Goal: Task Accomplishment & Management: Manage account settings

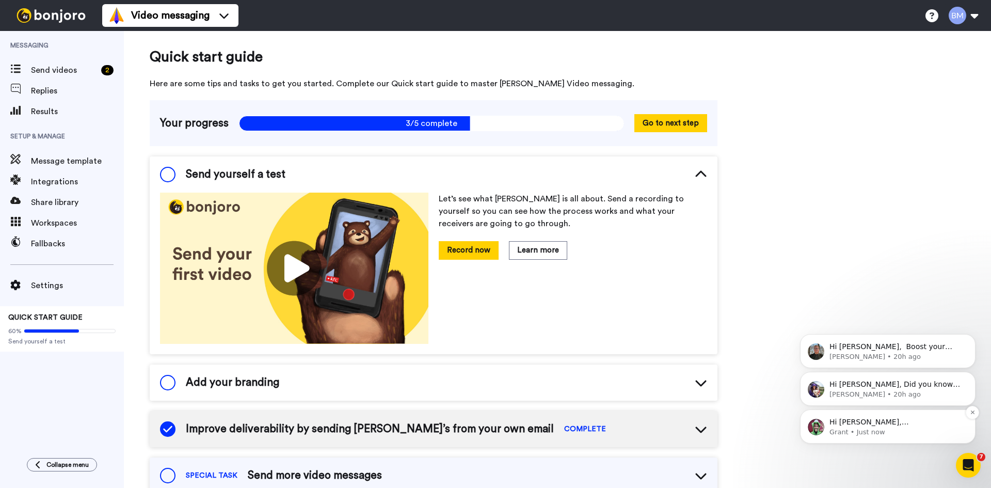
click at [811, 427] on img "message notification from Grant, Just now. Hi Bruno, Bonjoro is better with a f…" at bounding box center [816, 427] width 17 height 17
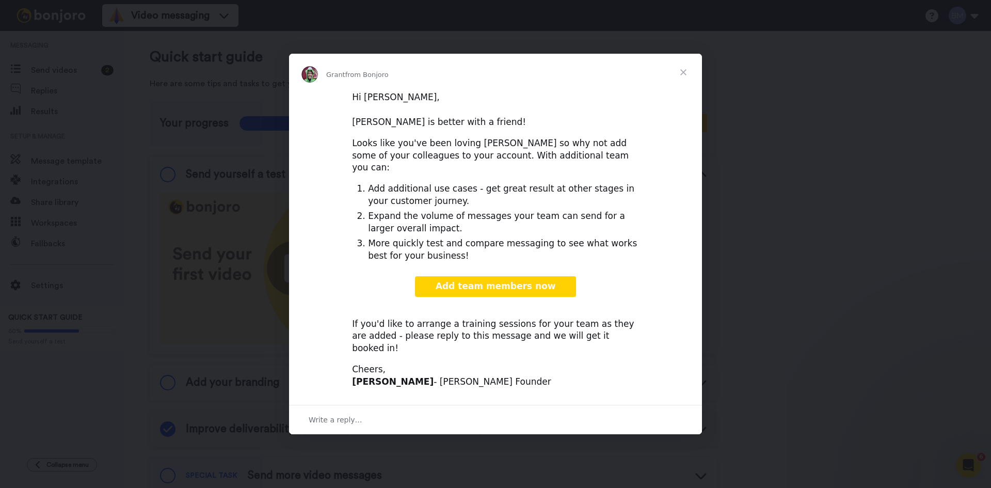
click at [688, 85] on span "Close" at bounding box center [683, 72] width 37 height 37
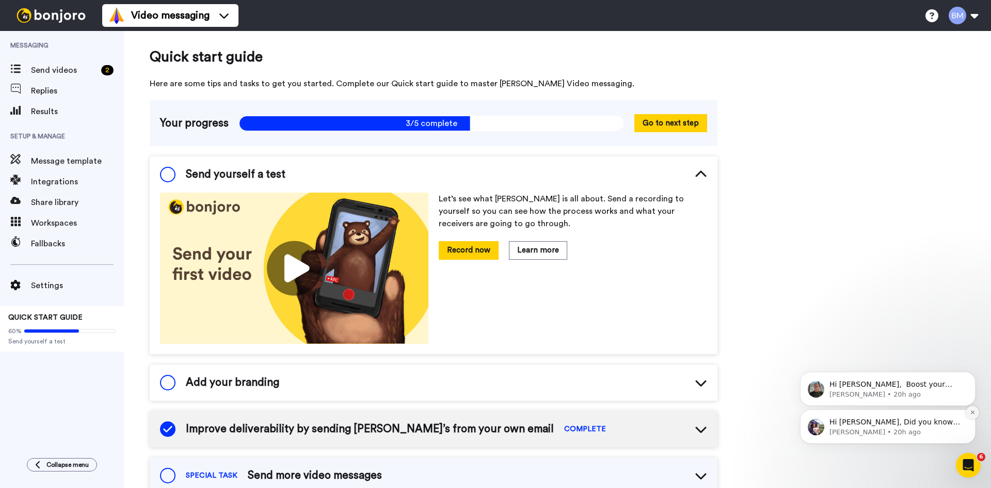
click at [972, 414] on icon "Dismiss notification" at bounding box center [973, 412] width 6 height 6
click at [972, 413] on icon "Dismiss notification" at bounding box center [973, 412] width 6 height 6
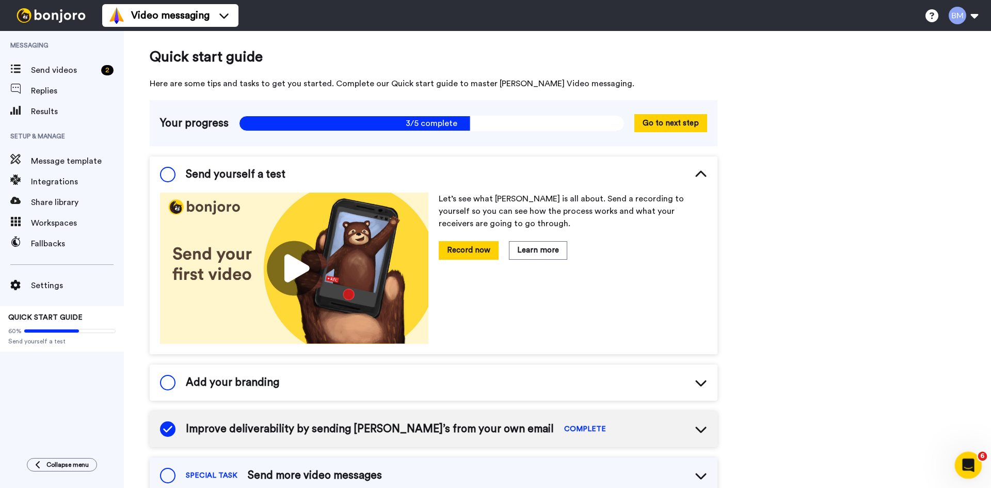
click at [973, 463] on icon "Open Intercom Messenger" at bounding box center [966, 463] width 17 height 17
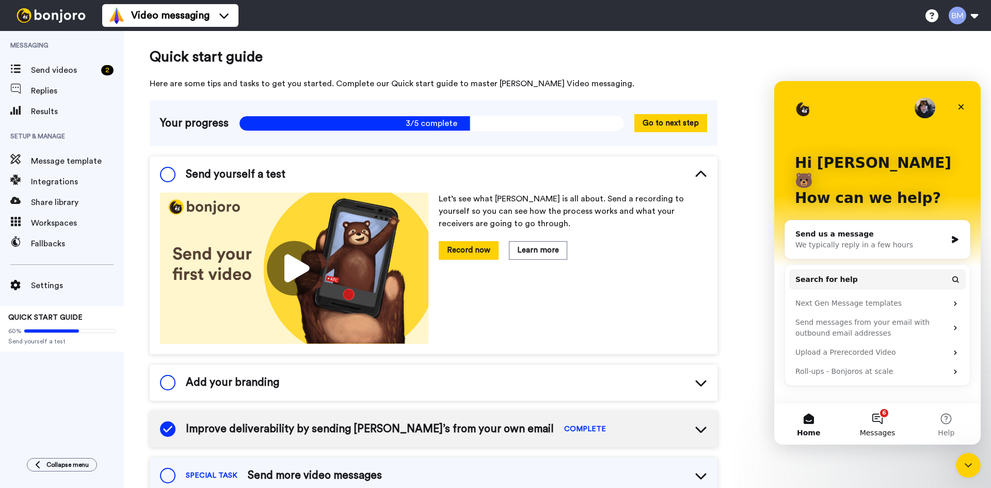
click at [877, 431] on span "Messages" at bounding box center [878, 432] width 36 height 7
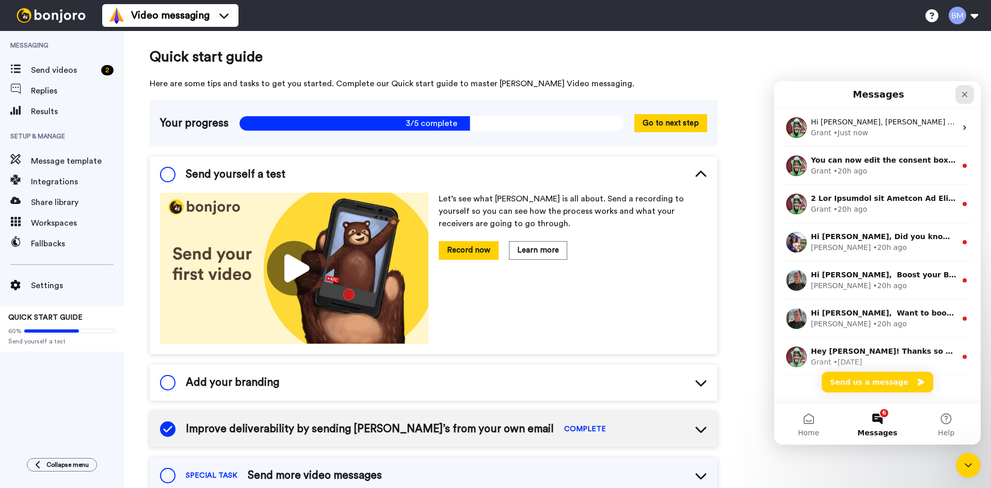
click at [969, 93] on icon "Close" at bounding box center [964, 94] width 8 height 8
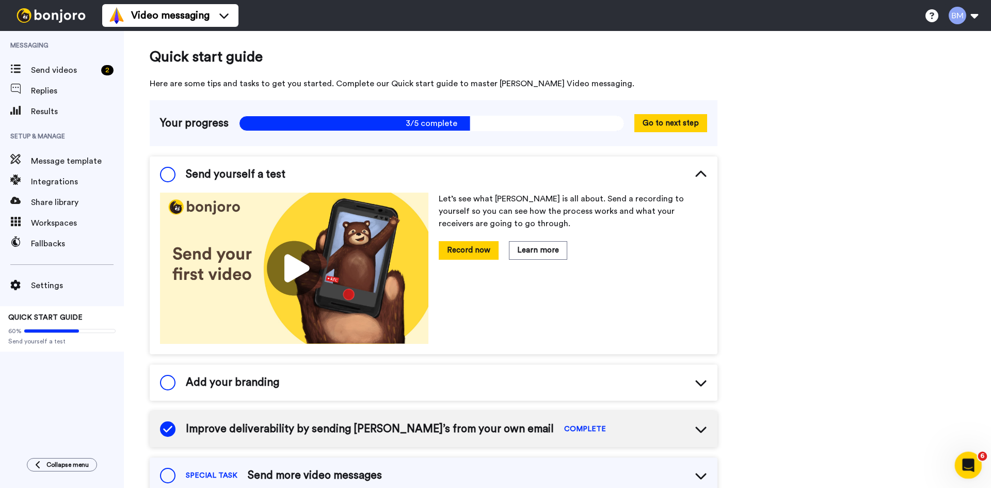
click at [962, 461] on icon "Open Intercom Messenger" at bounding box center [966, 463] width 17 height 17
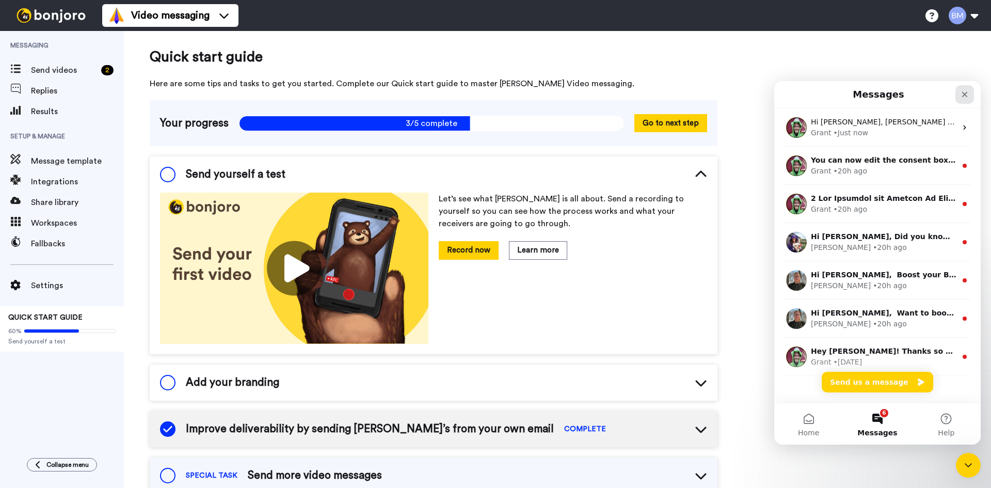
click at [961, 94] on icon "Close" at bounding box center [964, 94] width 8 height 8
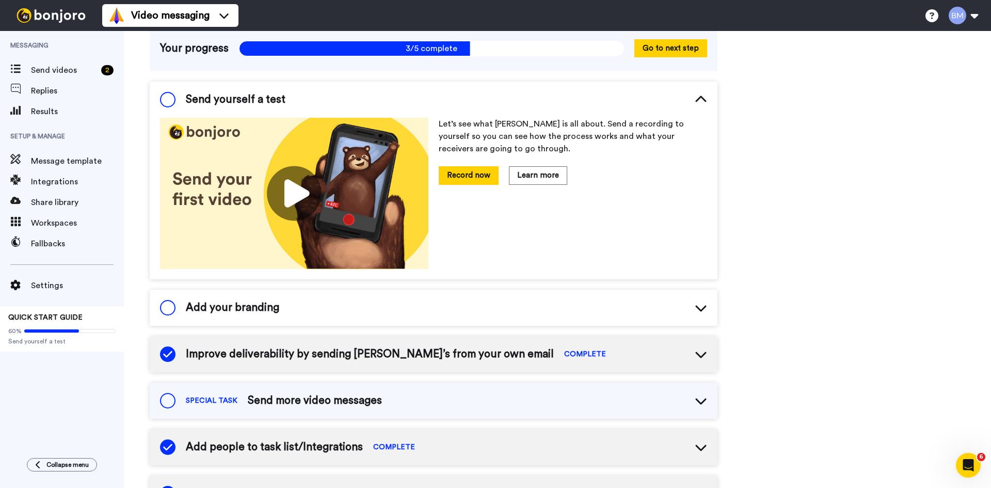
scroll to position [52, 0]
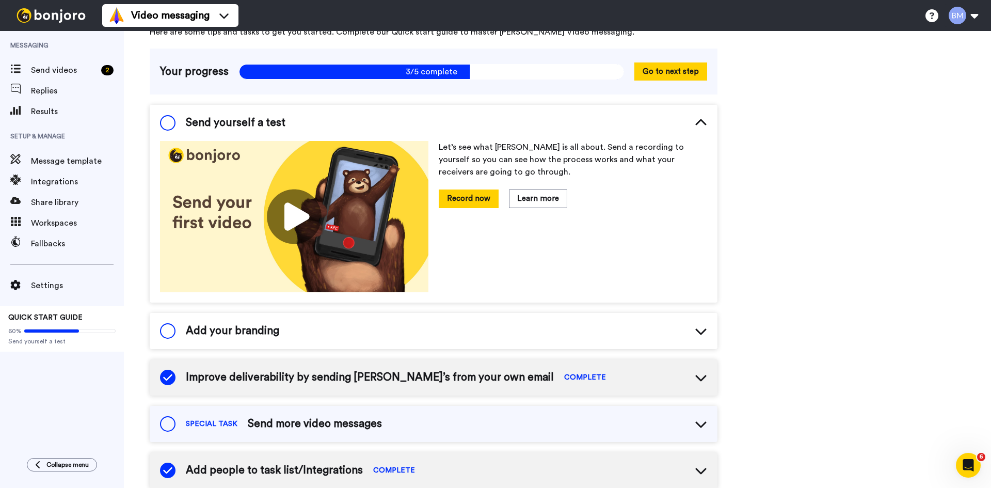
click at [326, 320] on div "Add your branding" at bounding box center [434, 331] width 568 height 36
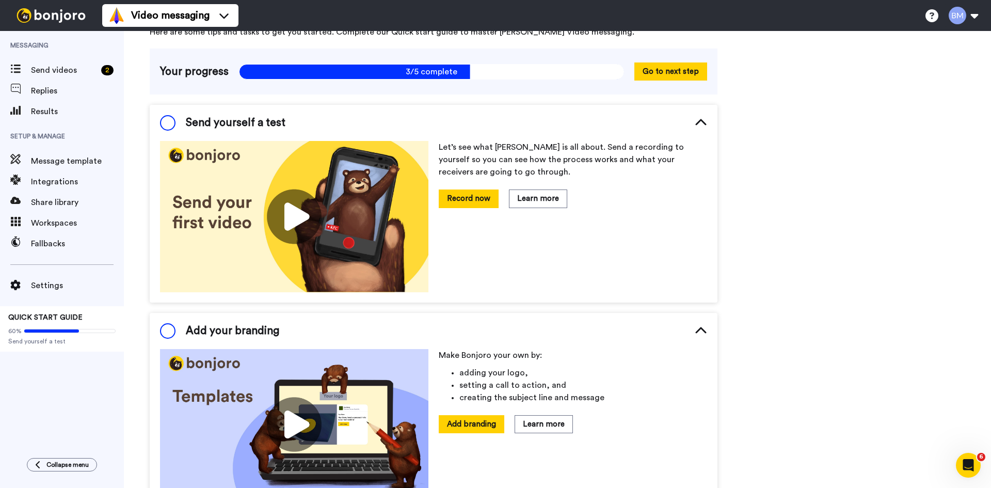
click at [326, 320] on div "Add your branding" at bounding box center [434, 331] width 568 height 36
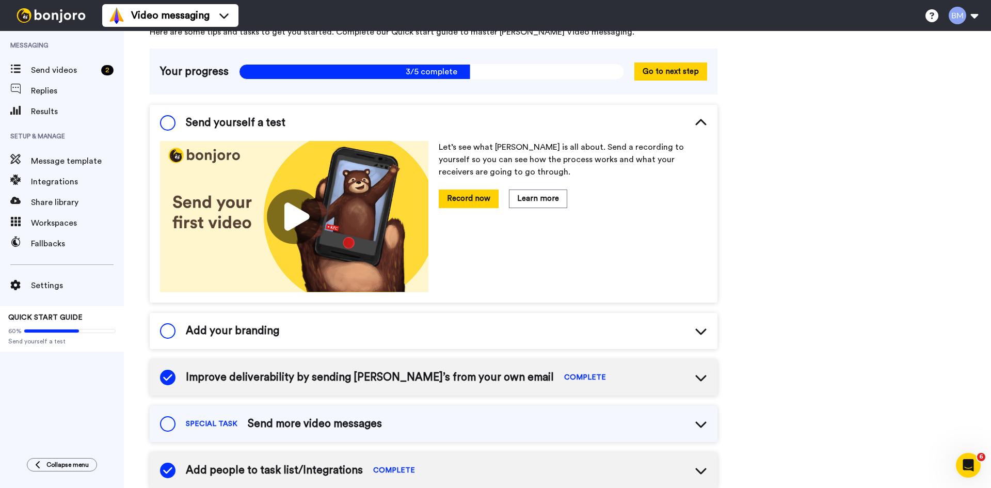
scroll to position [0, 0]
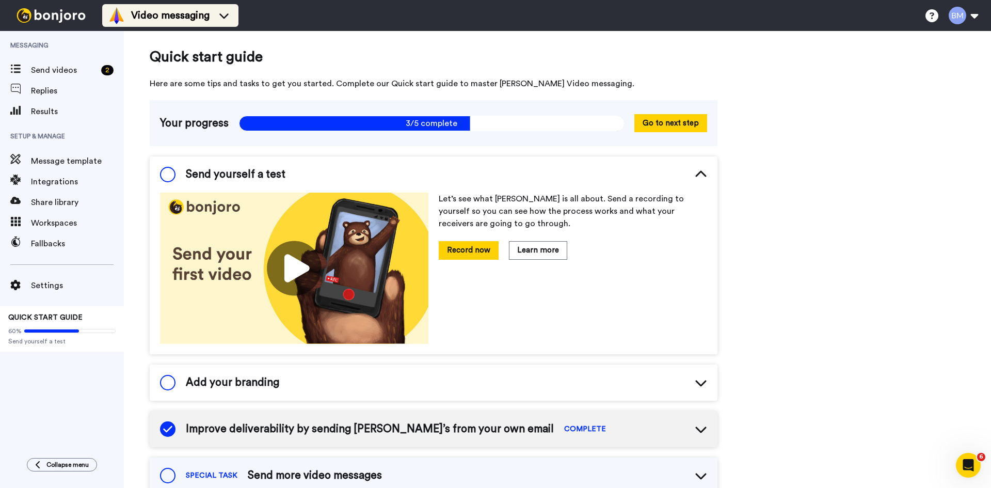
click at [224, 15] on icon at bounding box center [224, 15] width 17 height 10
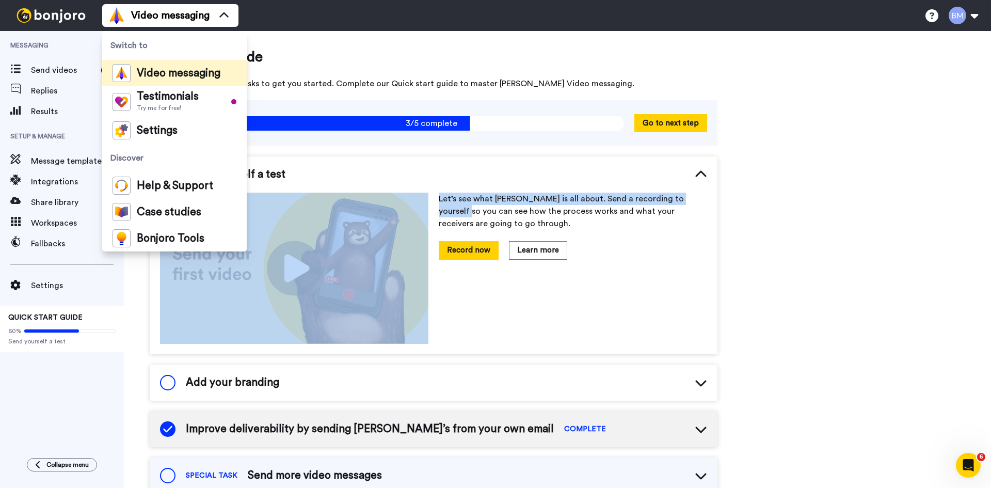
drag, startPoint x: 785, startPoint y: 191, endPoint x: 777, endPoint y: 173, distance: 19.9
click at [786, 195] on div "Quick start guide Here are some tips and tasks to get you started. Complete our…" at bounding box center [557, 461] width 867 height 861
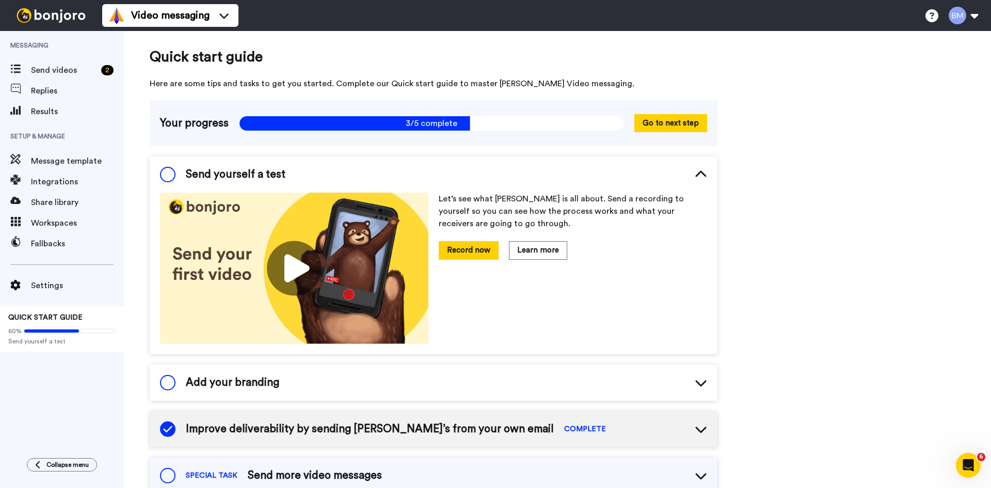
click at [769, 154] on div "Quick start guide Here are some tips and tasks to get you started. Complete our…" at bounding box center [557, 461] width 867 height 861
click at [57, 67] on span "Send videos" at bounding box center [64, 70] width 66 height 12
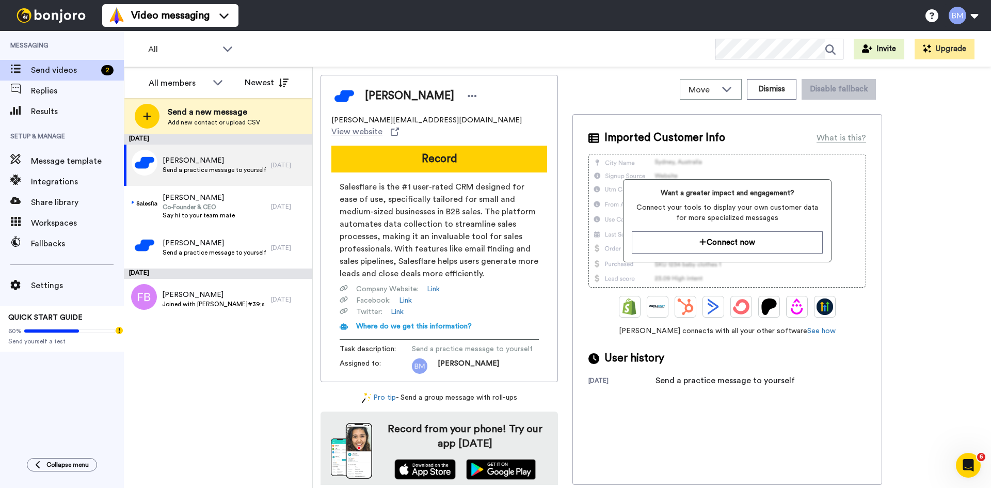
click at [462, 323] on span "Where do we get this information?" at bounding box center [414, 326] width 116 height 7
drag, startPoint x: 542, startPoint y: 76, endPoint x: 534, endPoint y: 76, distance: 8.3
click at [536, 76] on div "Bruno bruno@salesflare.com View website Record Salesflare is the #1 user-rated …" at bounding box center [438, 228] width 237 height 307
click at [230, 355] on div "September 11 Bruno Send a practice message to yourself 28 days ago Jeroen Corth…" at bounding box center [218, 310] width 188 height 353
click at [238, 201] on div "Jeroen Corthout Co-Founder & CEO Say hi to your team mate" at bounding box center [197, 206] width 147 height 41
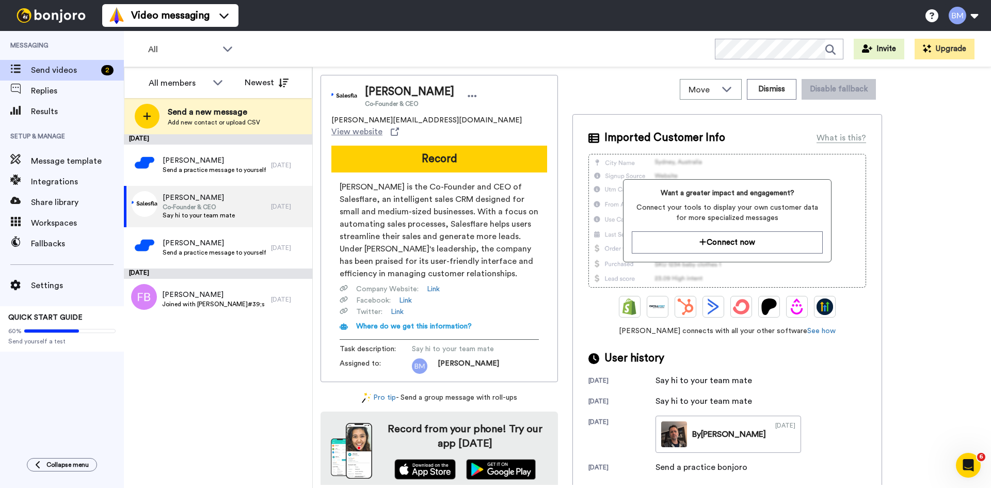
scroll to position [5, 0]
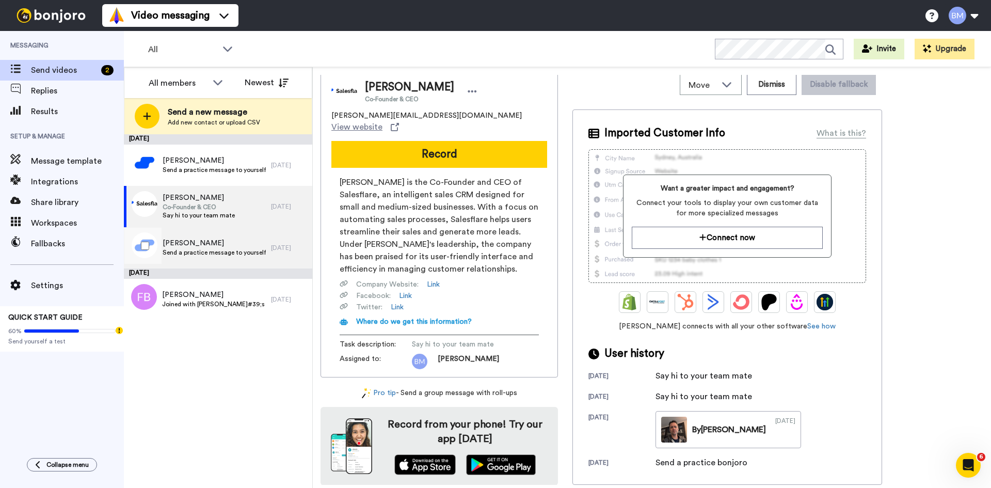
click at [217, 244] on span "Francesca" at bounding box center [214, 243] width 103 height 10
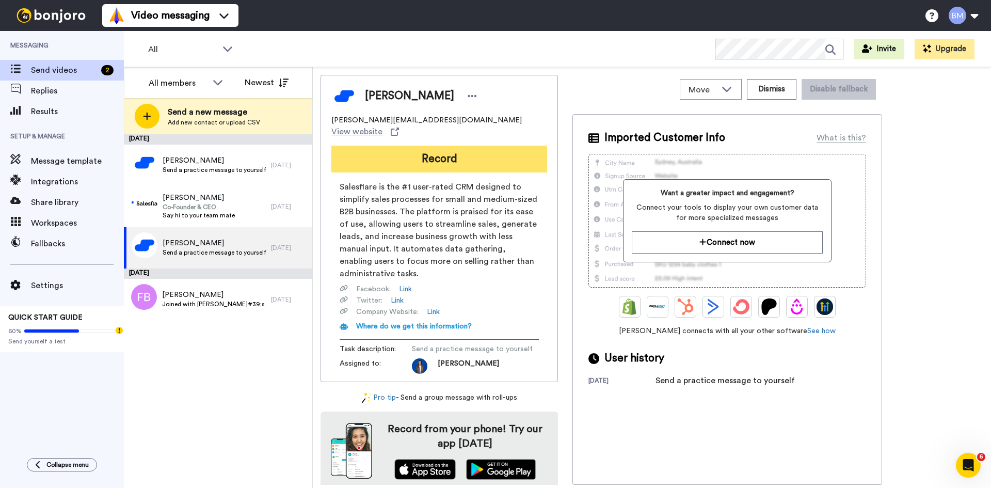
click at [450, 150] on button "Record" at bounding box center [439, 159] width 216 height 27
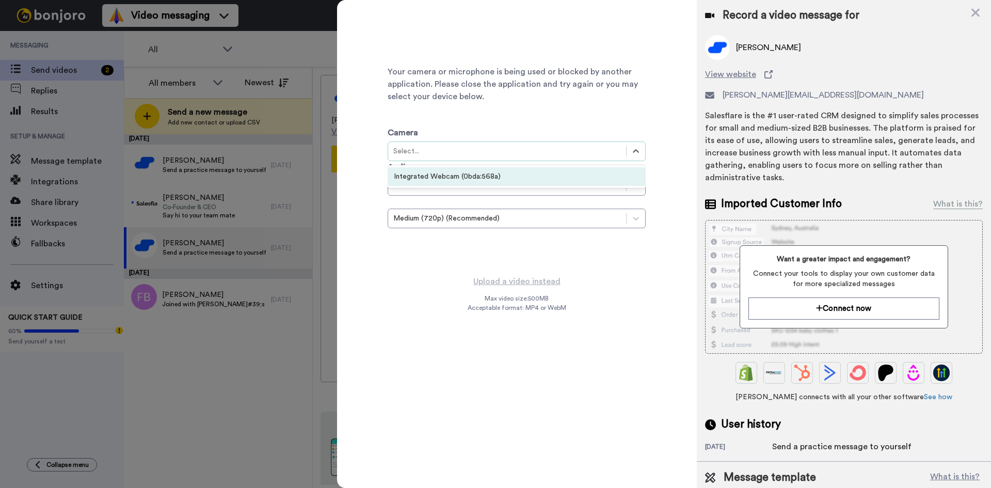
click at [442, 183] on div "Integrated Webcam (0bda:568a)" at bounding box center [517, 176] width 258 height 19
click at [442, 184] on div "Select..." at bounding box center [507, 186] width 228 height 10
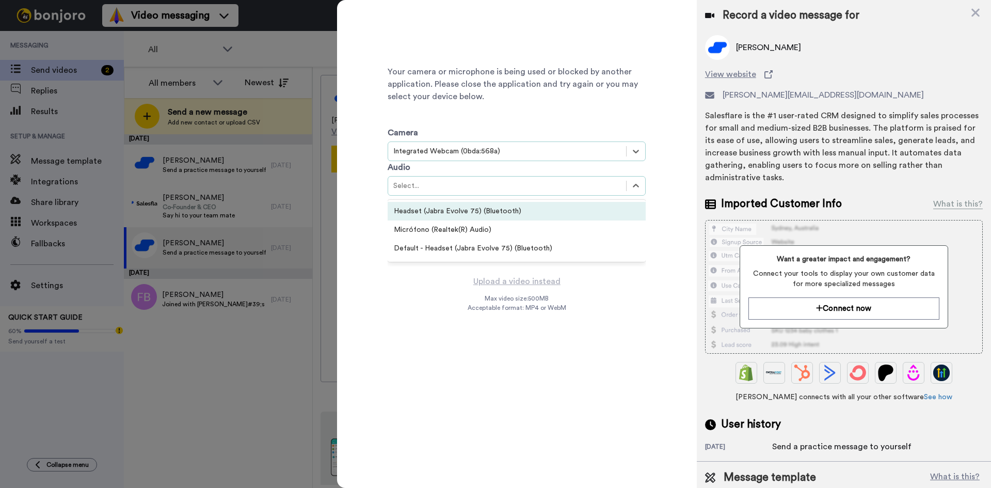
click at [503, 216] on div "Headset (Jabra Evolve 75) (Bluetooth)" at bounding box center [517, 211] width 258 height 19
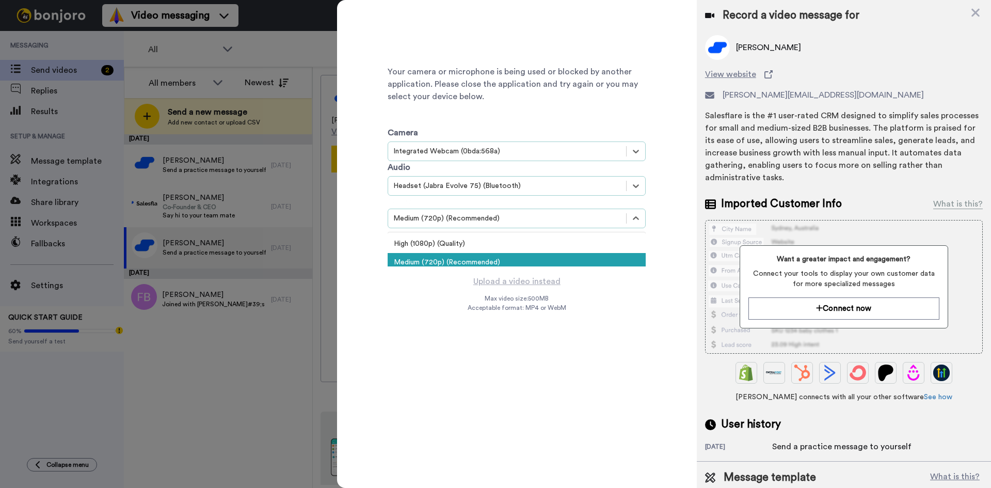
click at [501, 219] on div "Medium (720p) (Recommended)" at bounding box center [507, 218] width 228 height 10
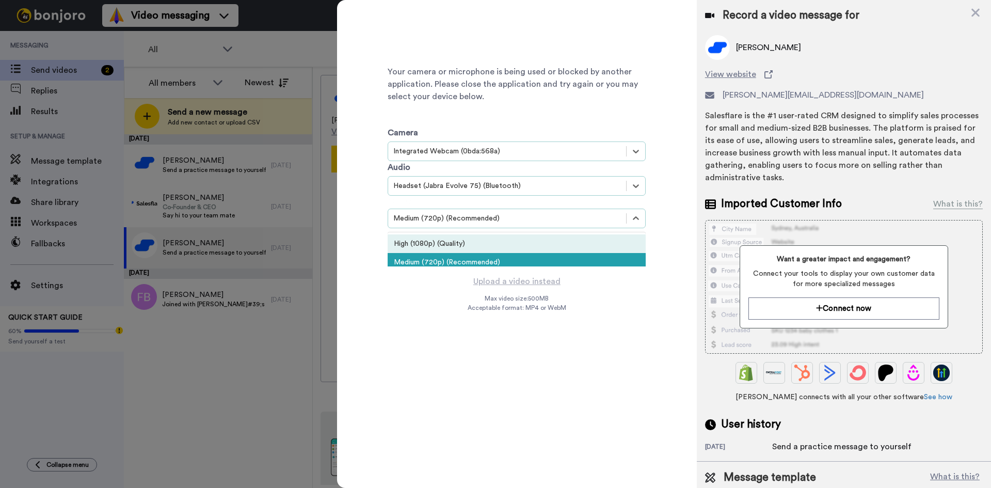
click at [479, 250] on div "High (1080p) (Quality)" at bounding box center [517, 243] width 258 height 19
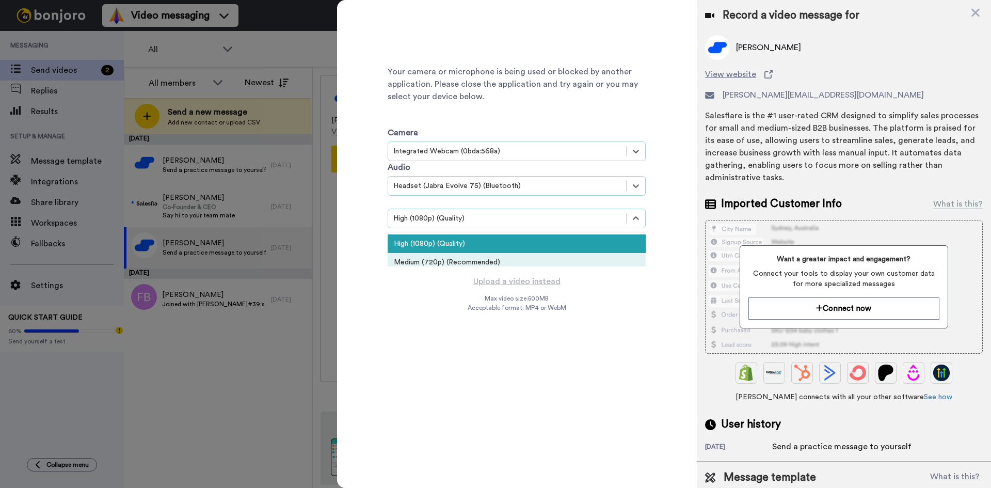
click at [445, 259] on div "Medium (720p) (Recommended)" at bounding box center [517, 262] width 258 height 19
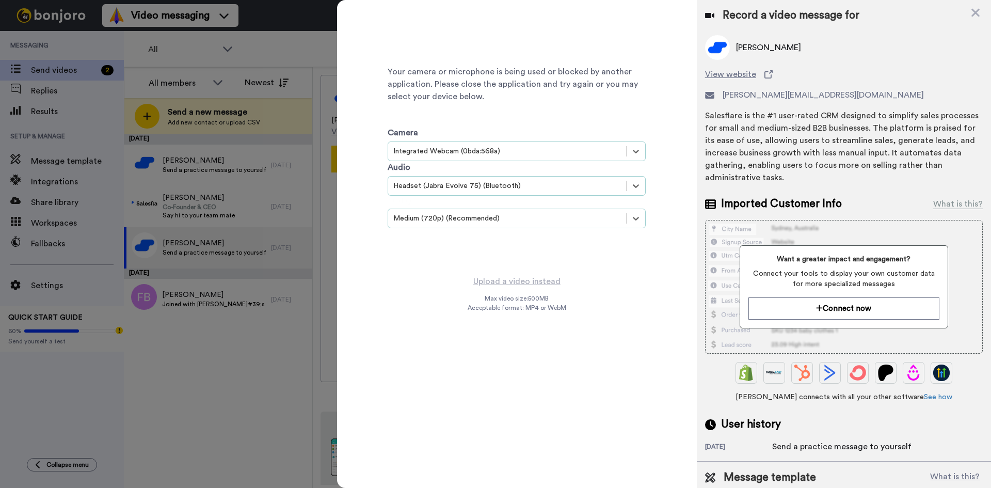
click at [458, 218] on div "Medium (720p) (Recommended)" at bounding box center [507, 218] width 228 height 10
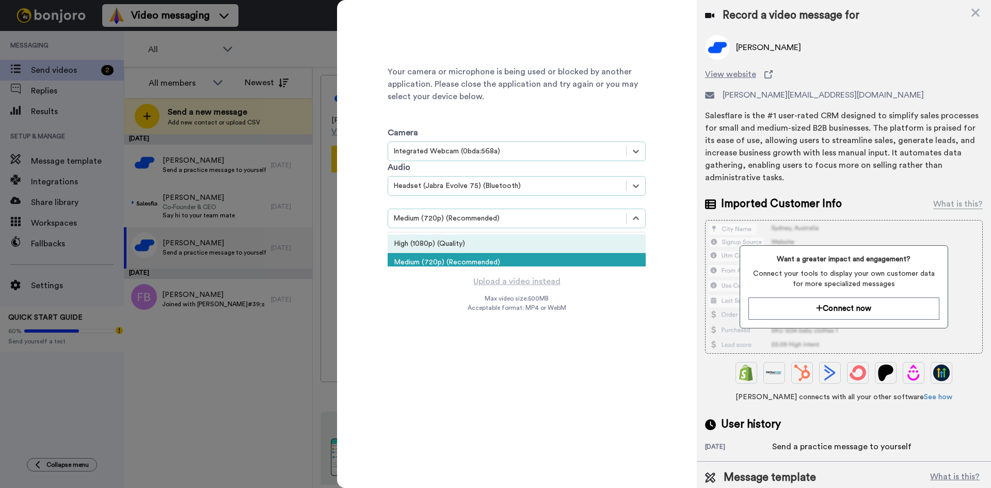
click at [460, 245] on div "High (1080p) (Quality)" at bounding box center [517, 243] width 258 height 19
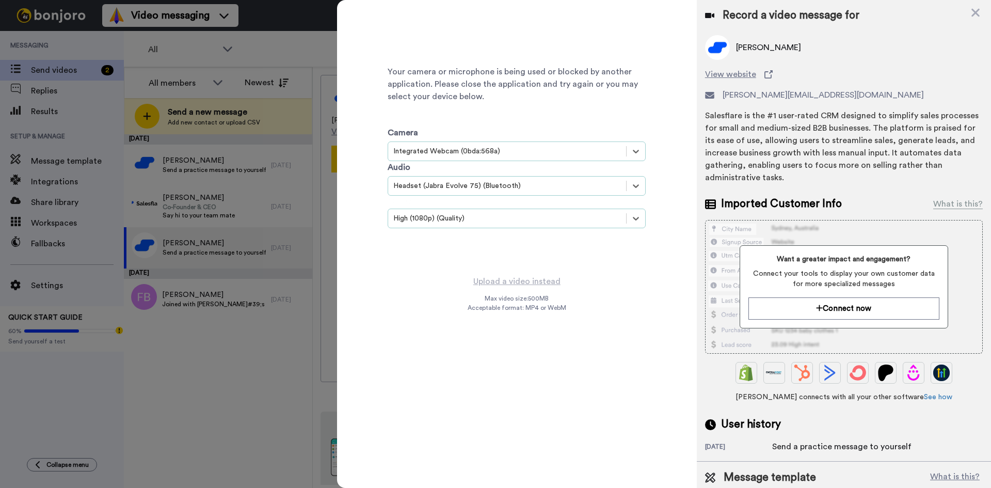
click at [486, 189] on div "Headset (Jabra Evolve 75) (Bluetooth)" at bounding box center [507, 186] width 228 height 10
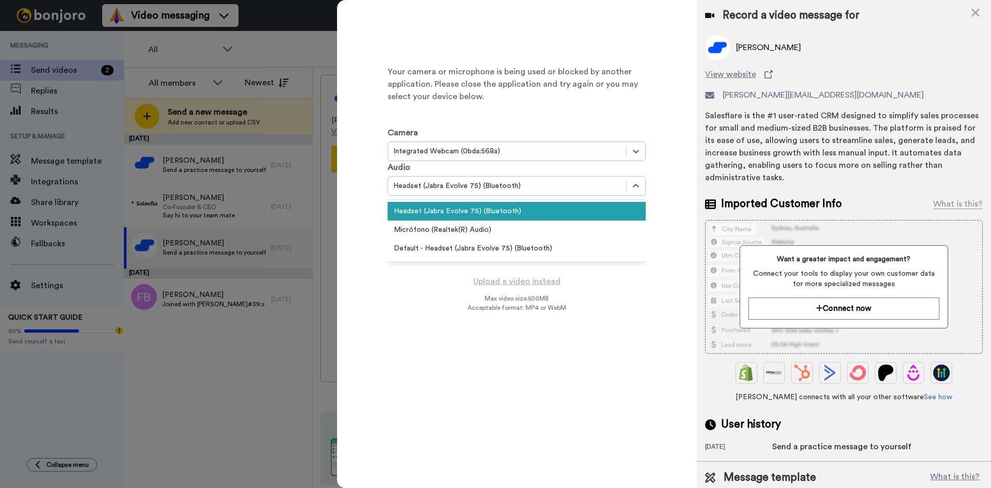
click at [400, 106] on div "Camera option Integrated Webcam (0bda:568a), selected. Select is focused , pres…" at bounding box center [517, 175] width 258 height 144
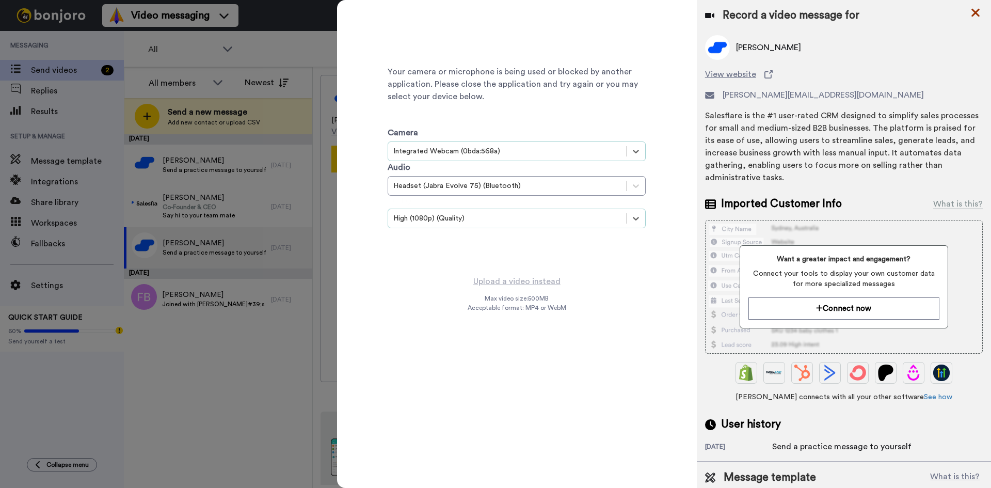
click at [974, 11] on icon at bounding box center [975, 13] width 8 height 8
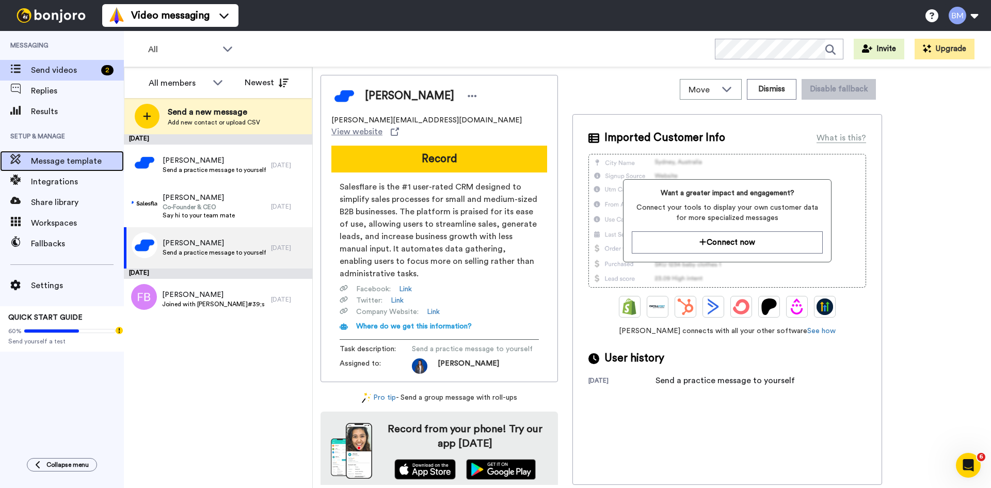
click at [51, 159] on span "Message template" at bounding box center [77, 161] width 93 height 12
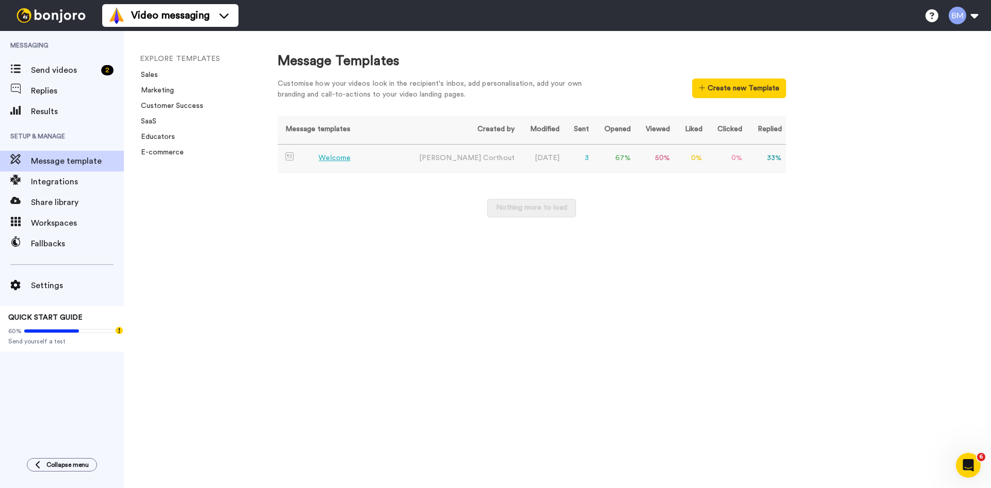
click at [342, 157] on div "Welcome" at bounding box center [334, 158] width 32 height 11
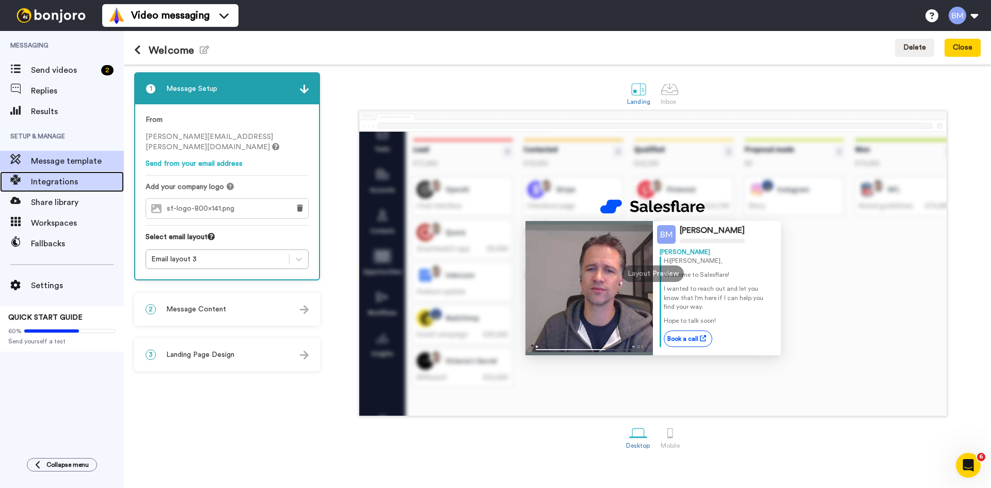
click at [42, 177] on span "Integrations" at bounding box center [77, 181] width 93 height 12
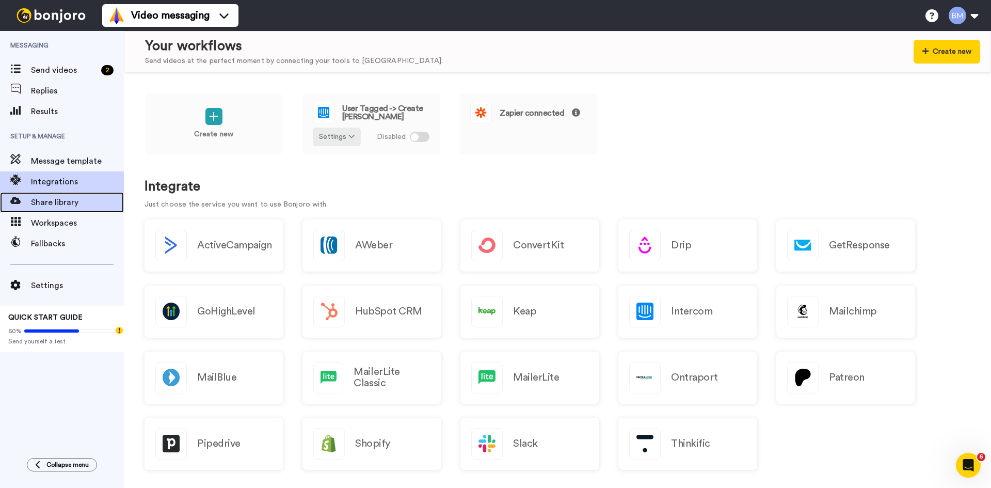
click at [86, 207] on span "Share library" at bounding box center [77, 202] width 93 height 12
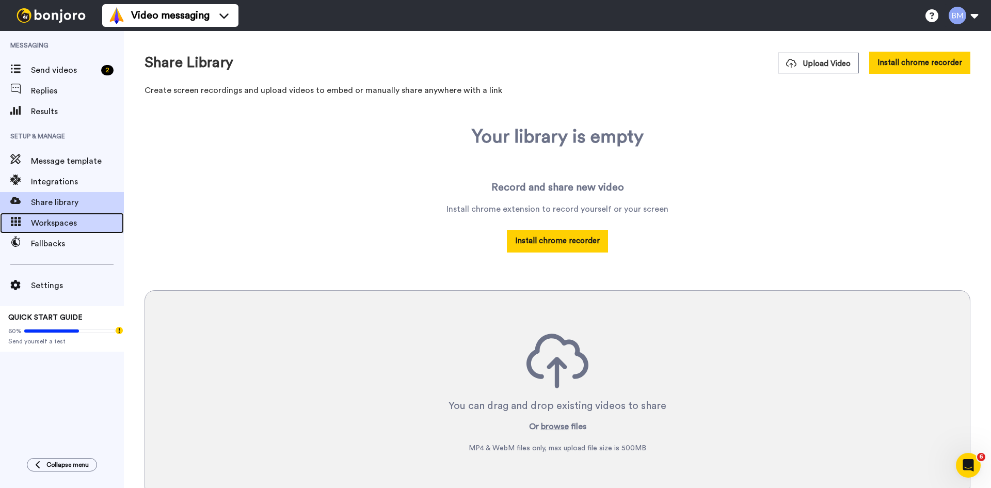
click at [70, 221] on span "Workspaces" at bounding box center [77, 223] width 93 height 12
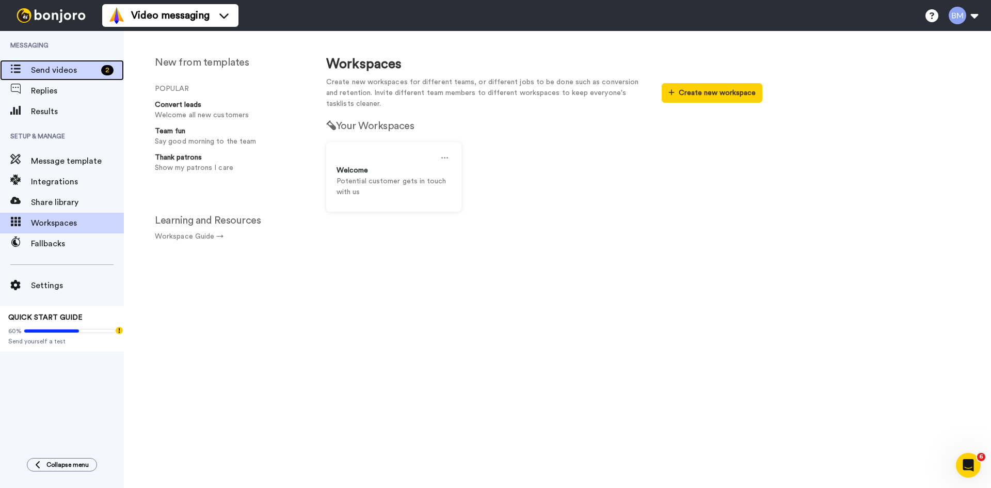
click at [71, 71] on span "Send videos" at bounding box center [64, 70] width 66 height 12
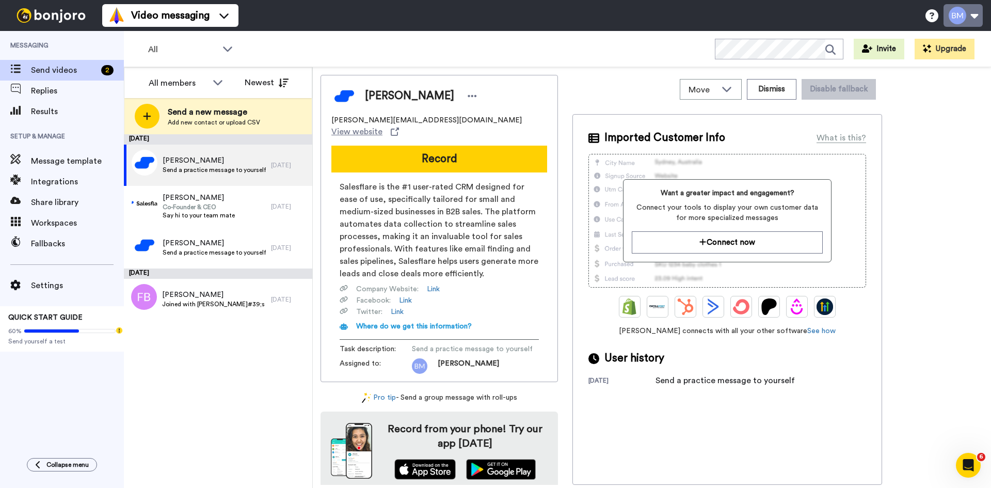
click at [971, 15] on button at bounding box center [962, 15] width 39 height 23
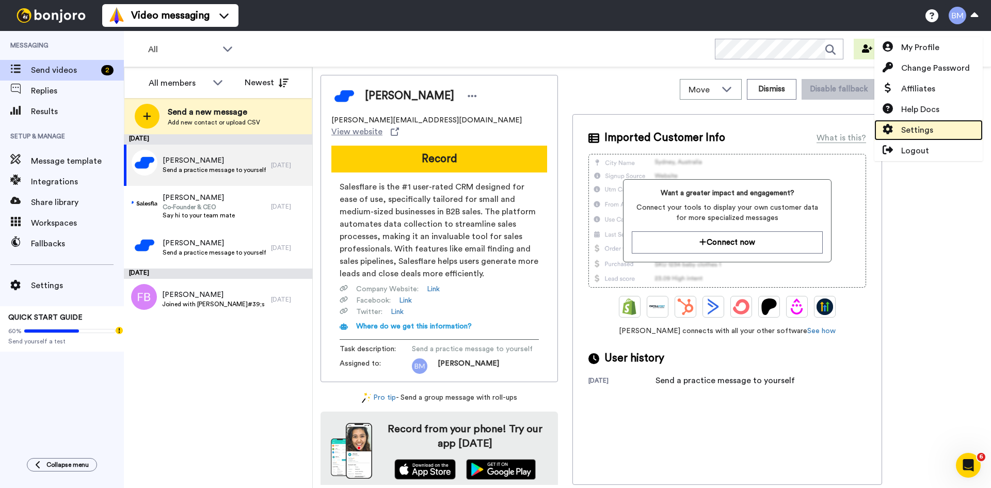
click at [897, 133] on span at bounding box center [887, 130] width 27 height 12
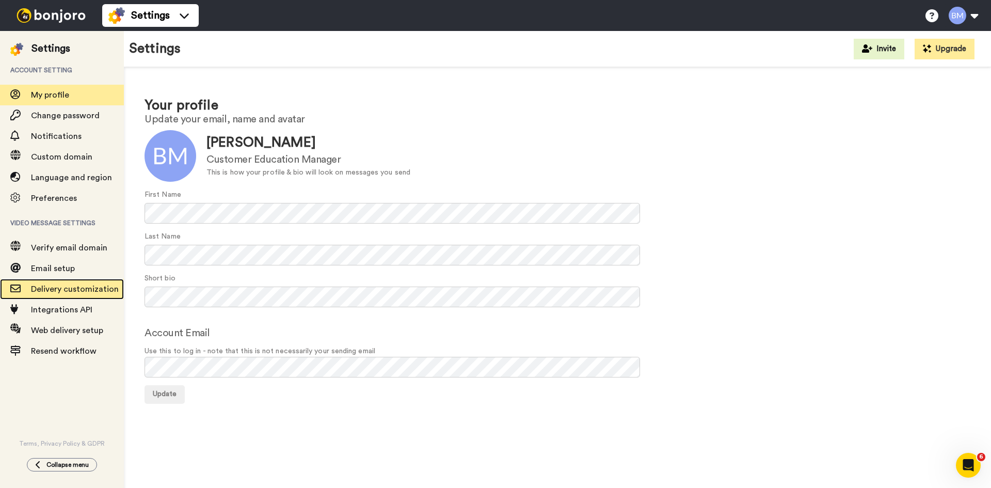
click at [72, 291] on span "Delivery customization" at bounding box center [75, 289] width 88 height 8
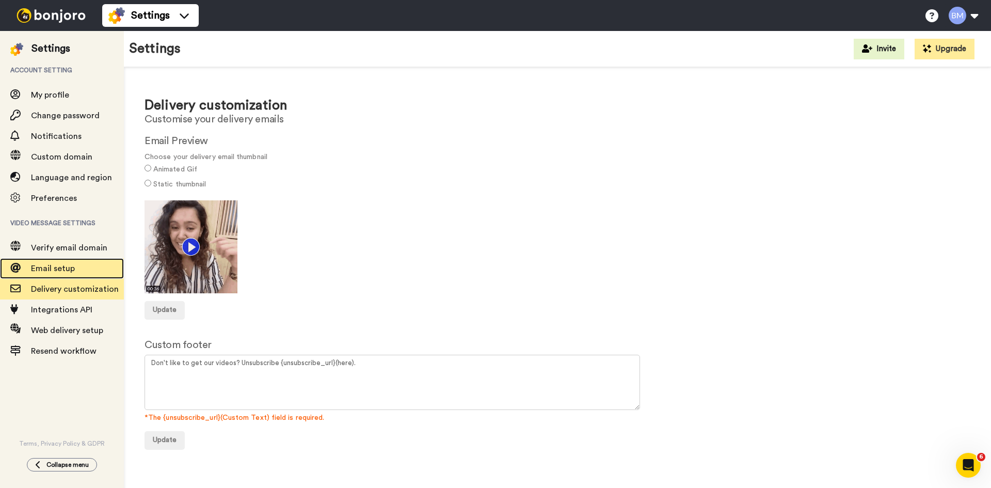
click at [62, 264] on span "Email setup" at bounding box center [53, 268] width 44 height 8
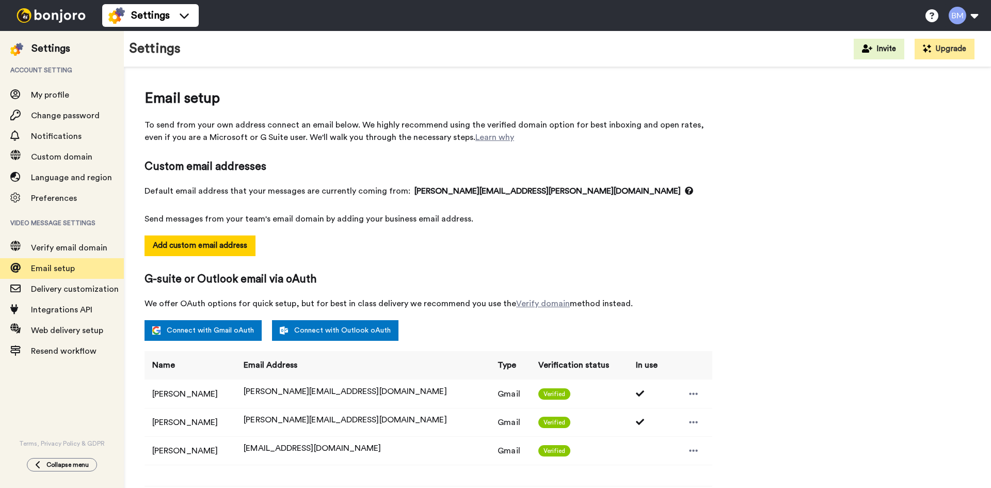
select select "164245"
select select "24437"
click at [235, 329] on link "Connect with Gmail oAuth" at bounding box center [202, 330] width 117 height 21
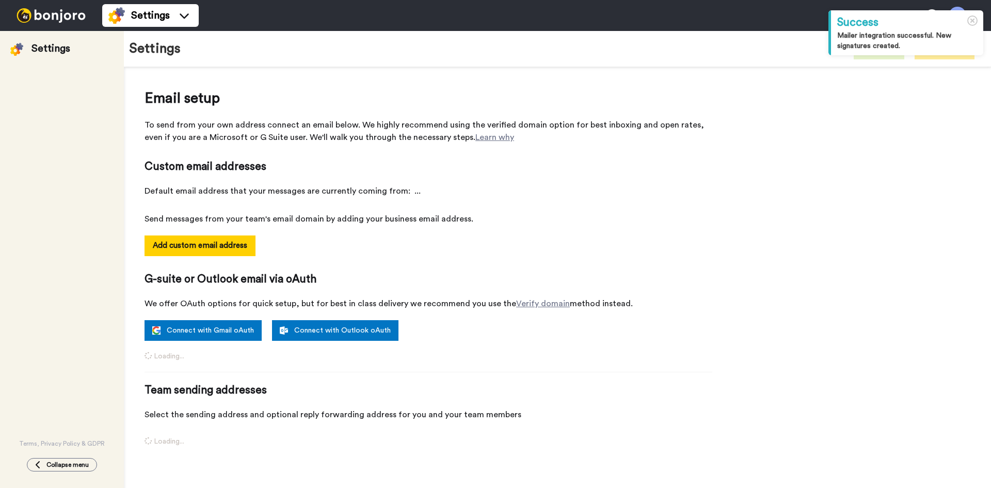
select select "164245"
select select "24437"
select select "164855"
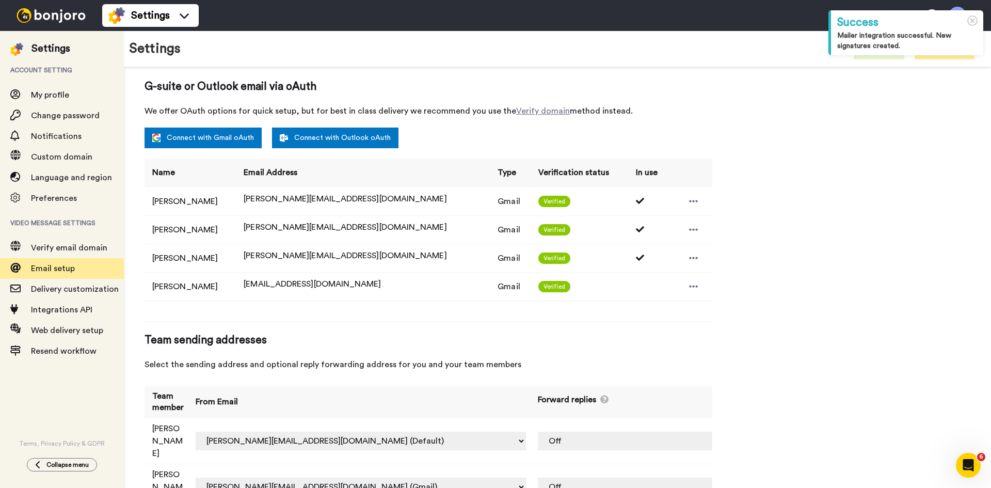
scroll to position [229, 0]
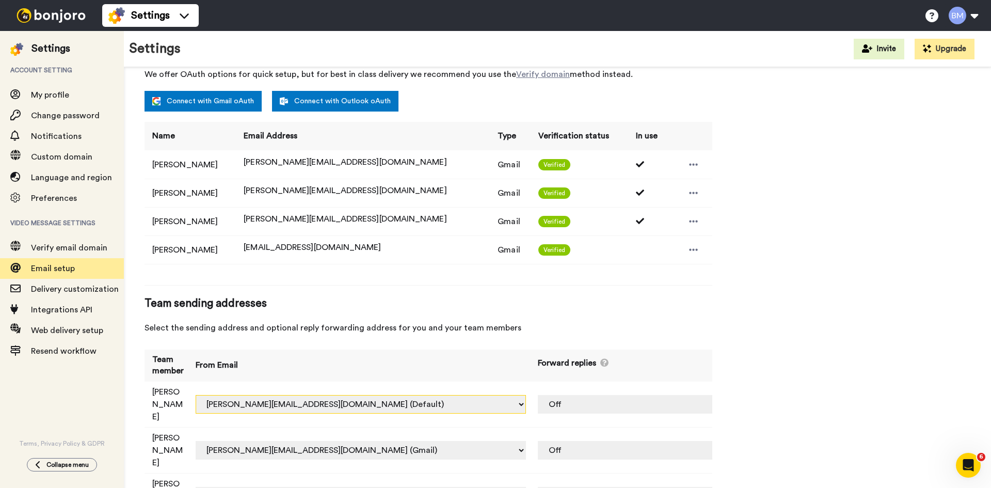
click at [512, 395] on select "bruno.manno.mendona@inbound.bonjoromail.com (Default) bruno@salesflare.com (Gma…" at bounding box center [361, 404] width 330 height 19
click at [840, 293] on div "Email setup To send from your own address connect an email below. We highly rec…" at bounding box center [557, 194] width 826 height 671
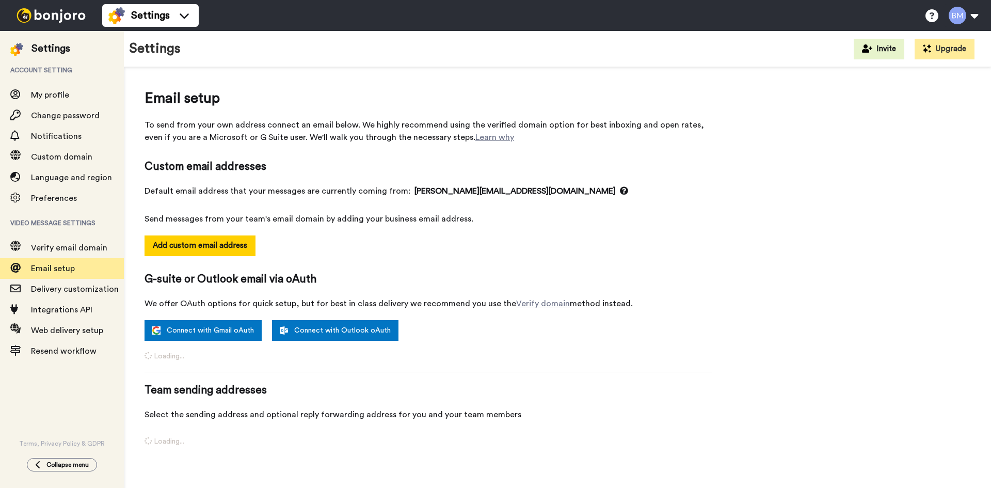
select select "164854"
select select "24437"
select select "164855"
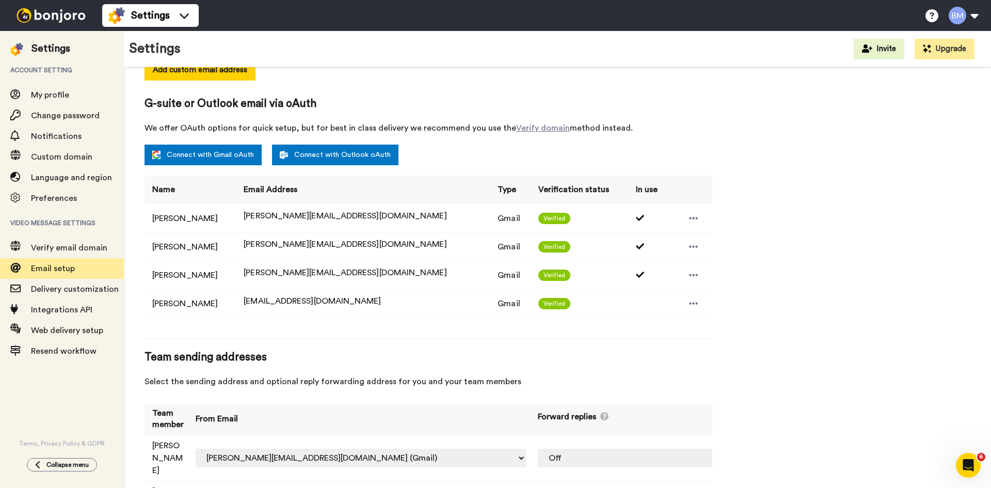
scroll to position [126, 0]
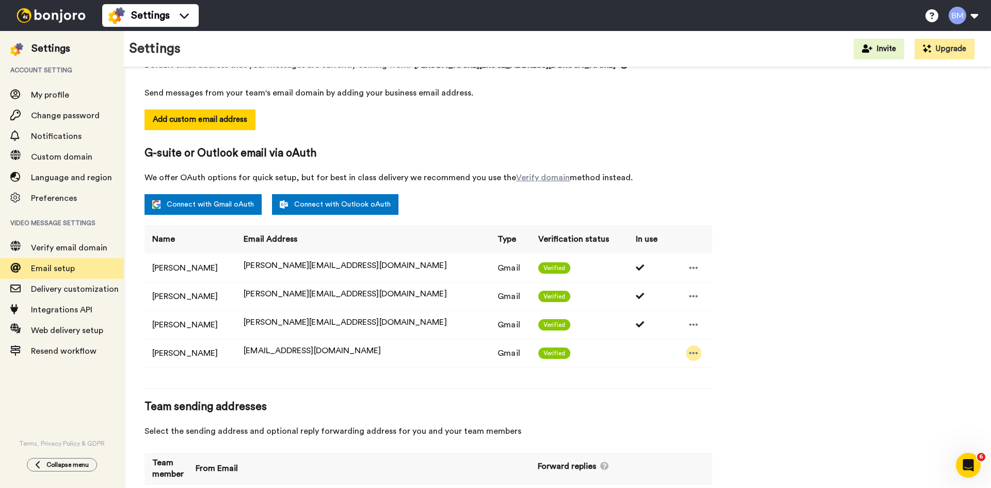
click at [689, 352] on icon at bounding box center [693, 353] width 9 height 10
click at [833, 320] on div "Email setup To send from your own address connect an email below. We highly rec…" at bounding box center [557, 297] width 826 height 671
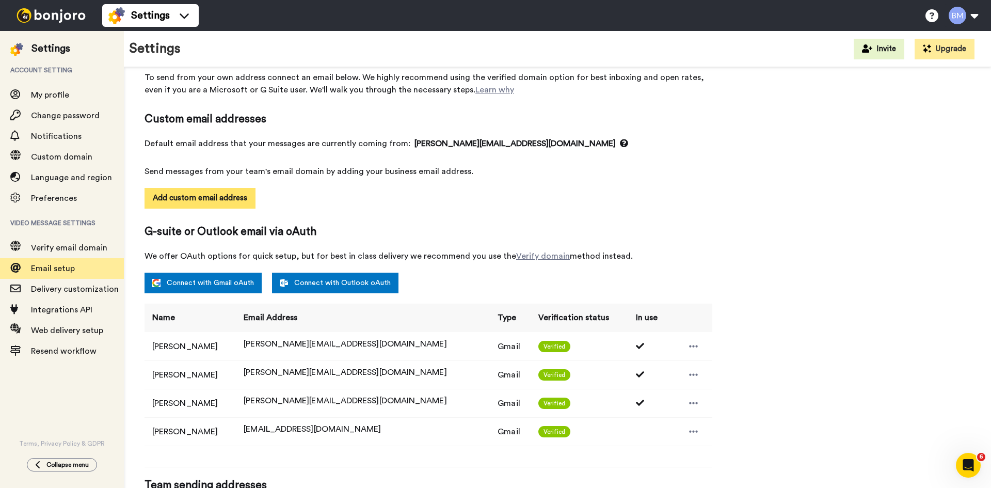
scroll to position [0, 0]
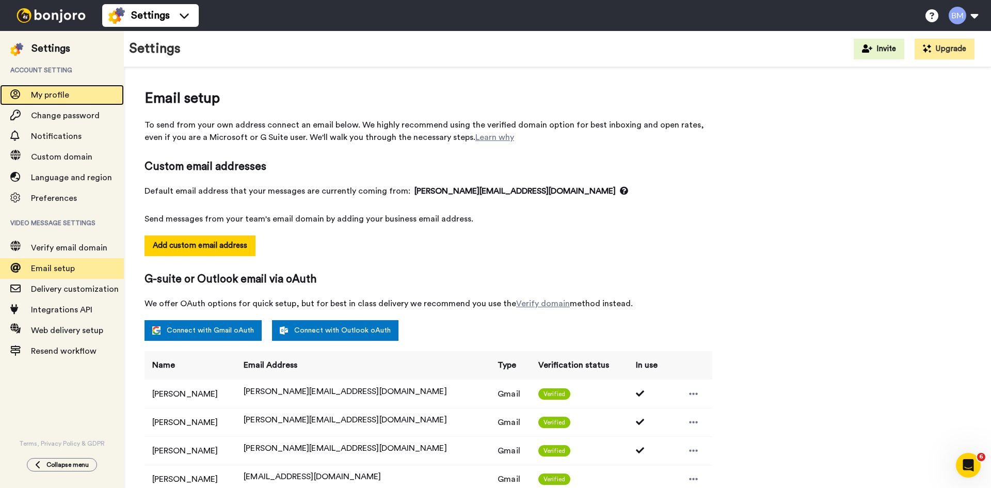
click at [60, 90] on span "My profile" at bounding box center [77, 95] width 93 height 12
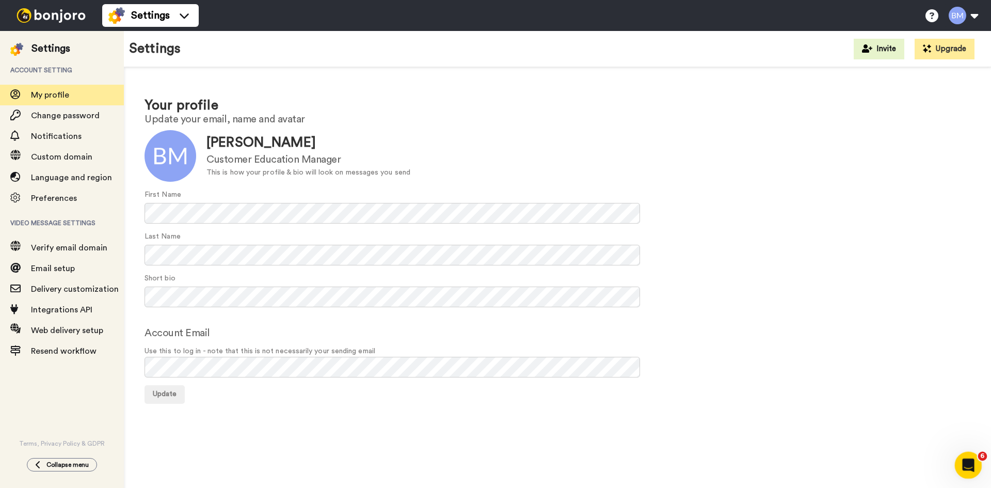
click at [967, 468] on icon "Open Intercom Messenger" at bounding box center [966, 463] width 17 height 17
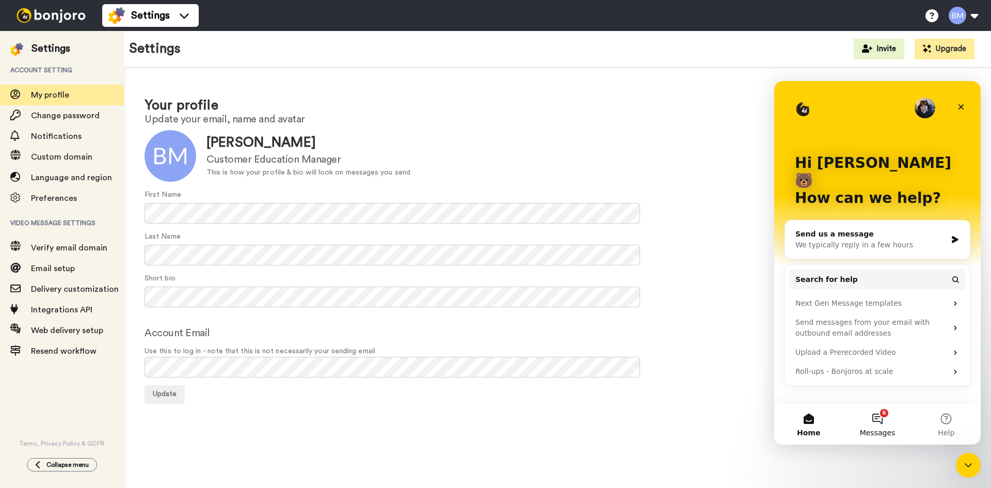
click at [878, 425] on button "6 Messages" at bounding box center [877, 423] width 69 height 41
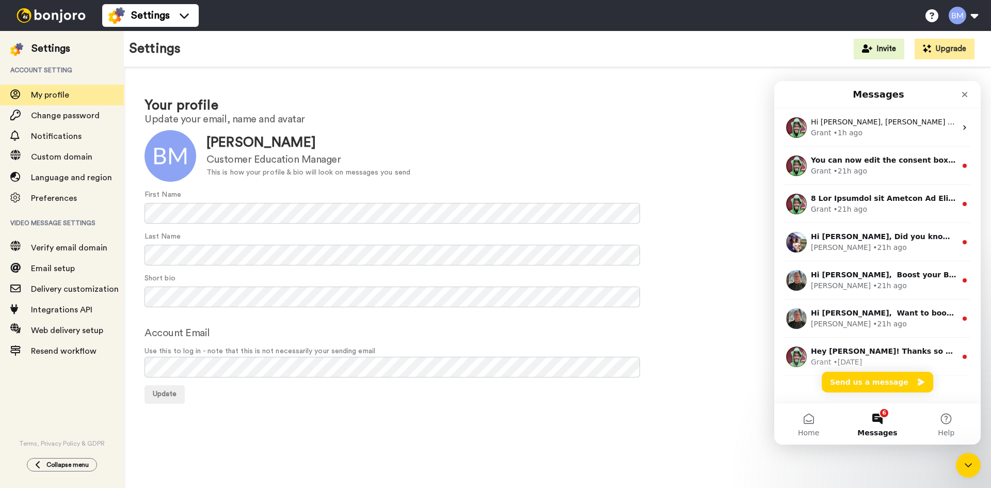
click at [547, 98] on h1 "Your profile" at bounding box center [557, 105] width 826 height 15
click at [963, 96] on icon "Close" at bounding box center [965, 95] width 6 height 6
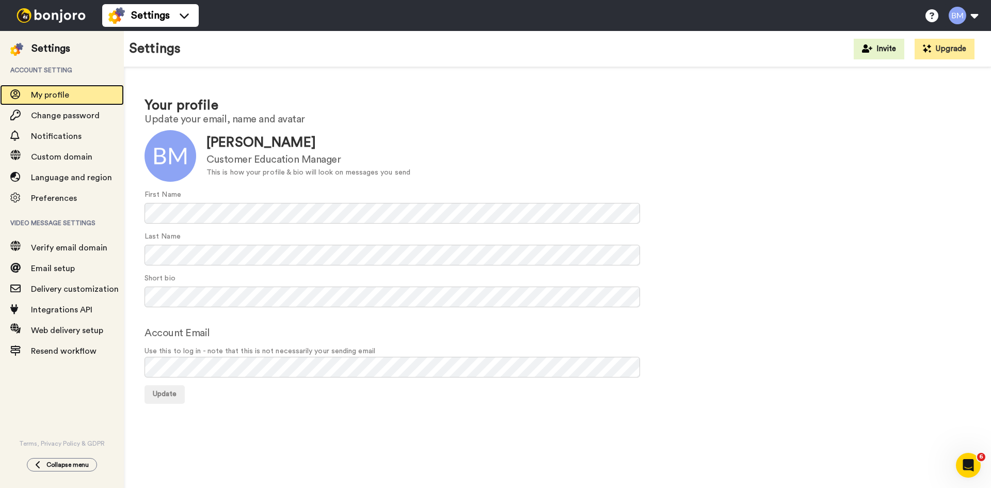
click at [68, 97] on span "My profile" at bounding box center [50, 95] width 38 height 8
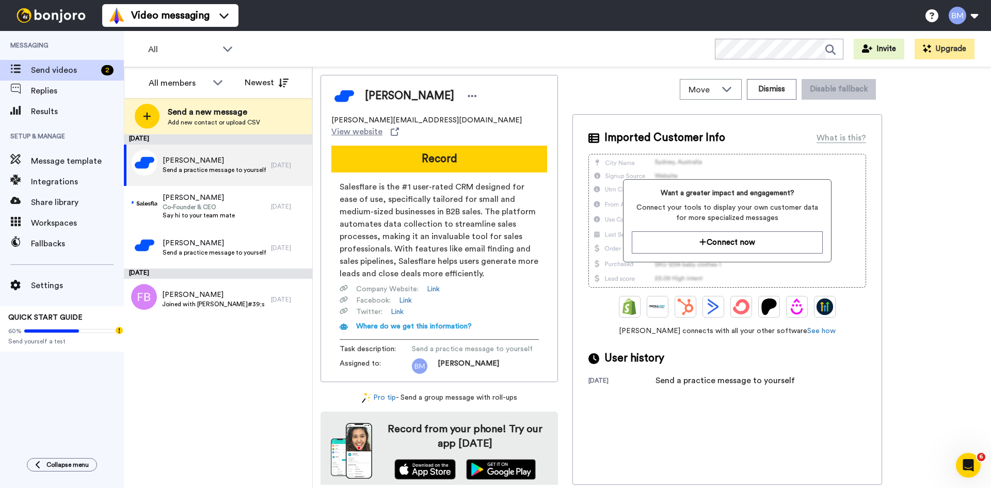
click at [348, 42] on div "All WORKSPACES View all All Onboarding Welcome + Add a new workspace Invite Upg…" at bounding box center [557, 49] width 867 height 36
